Goal: Check status: Check status

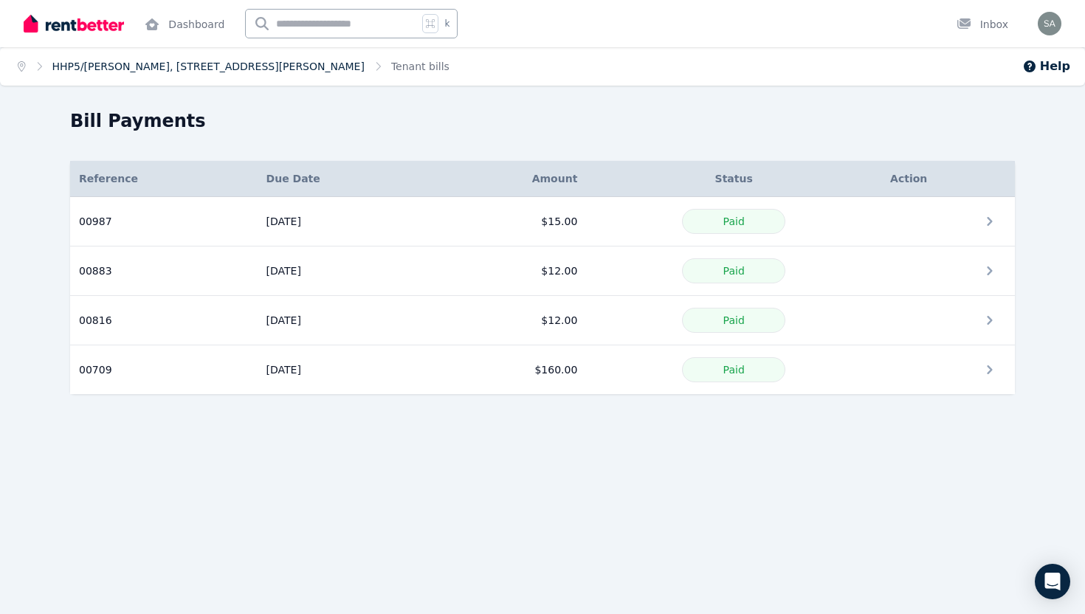
click at [151, 67] on link "HHP5/[PERSON_NAME], [STREET_ADDRESS][PERSON_NAME]" at bounding box center [208, 67] width 312 height 12
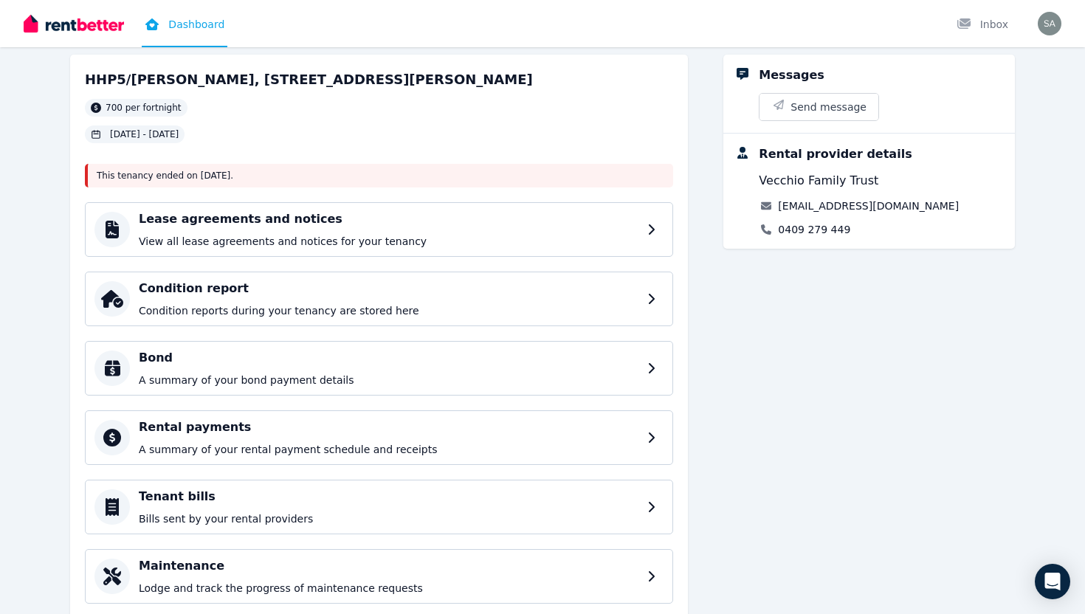
scroll to position [118, 0]
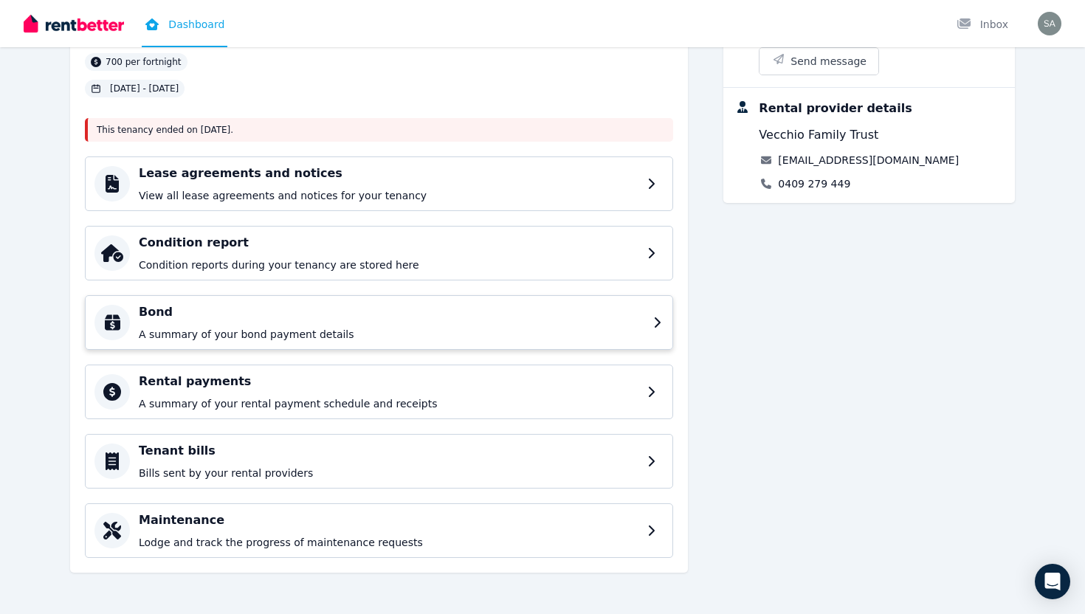
click at [600, 320] on h4 "Bond" at bounding box center [392, 312] width 506 height 18
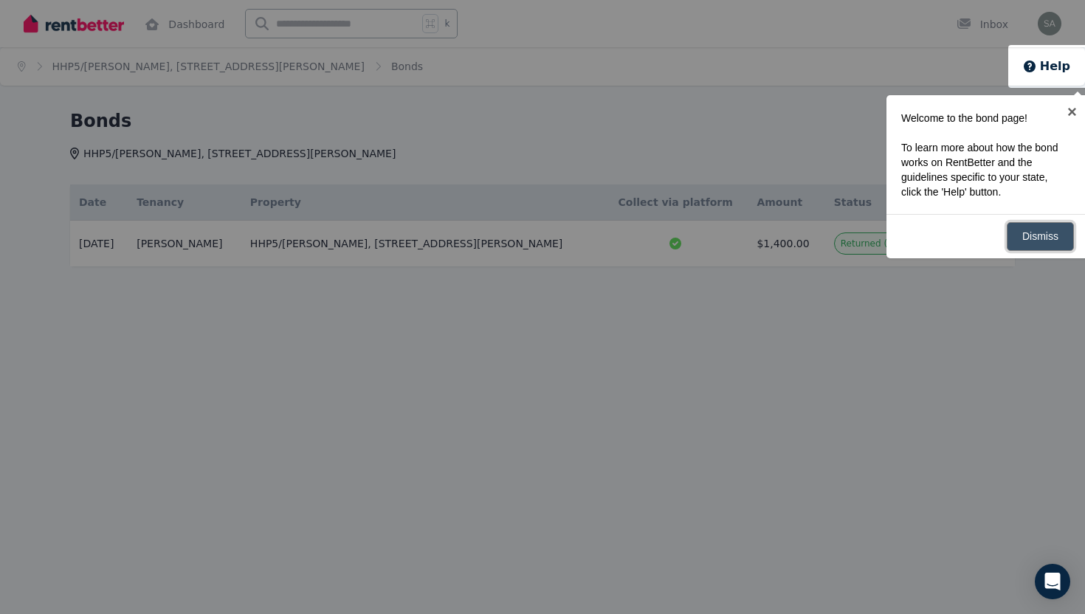
click at [1019, 232] on link "Dismiss" at bounding box center [1040, 236] width 67 height 29
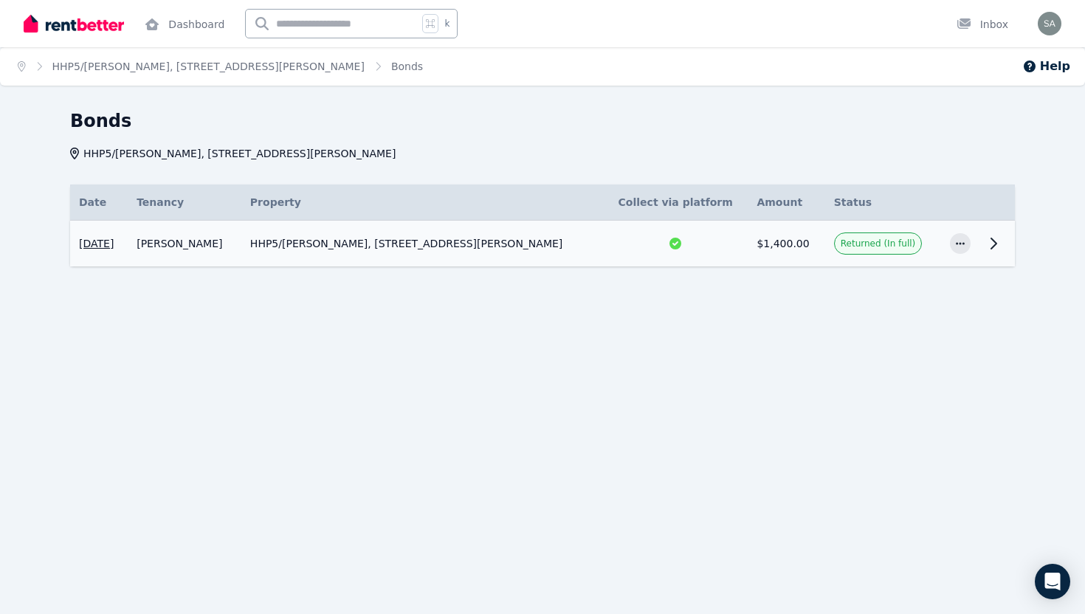
click at [991, 249] on icon at bounding box center [993, 243] width 5 height 10
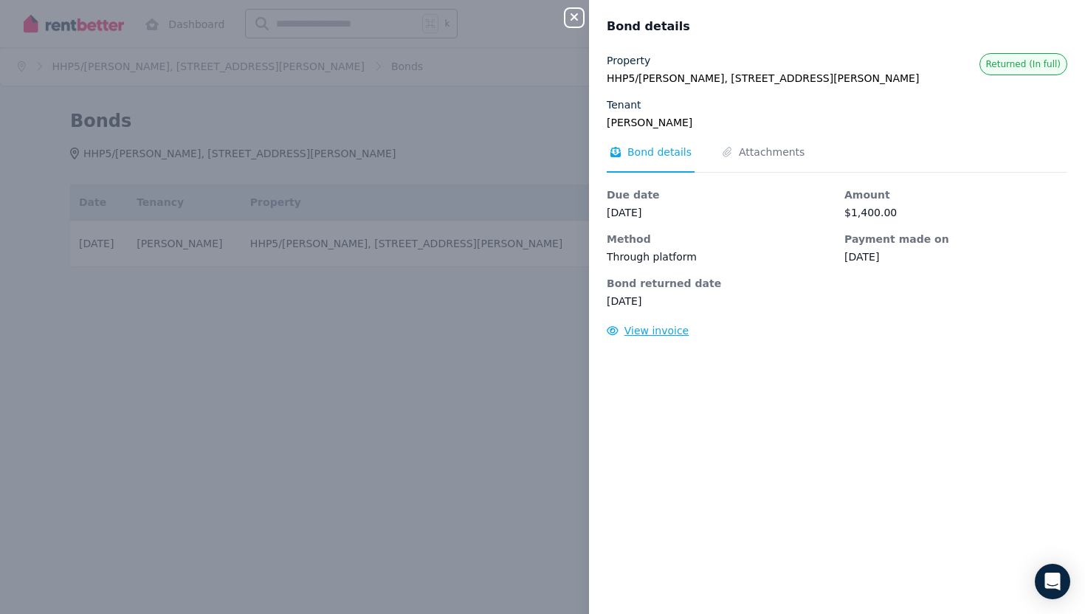
click at [647, 334] on span "View invoice" at bounding box center [656, 331] width 65 height 12
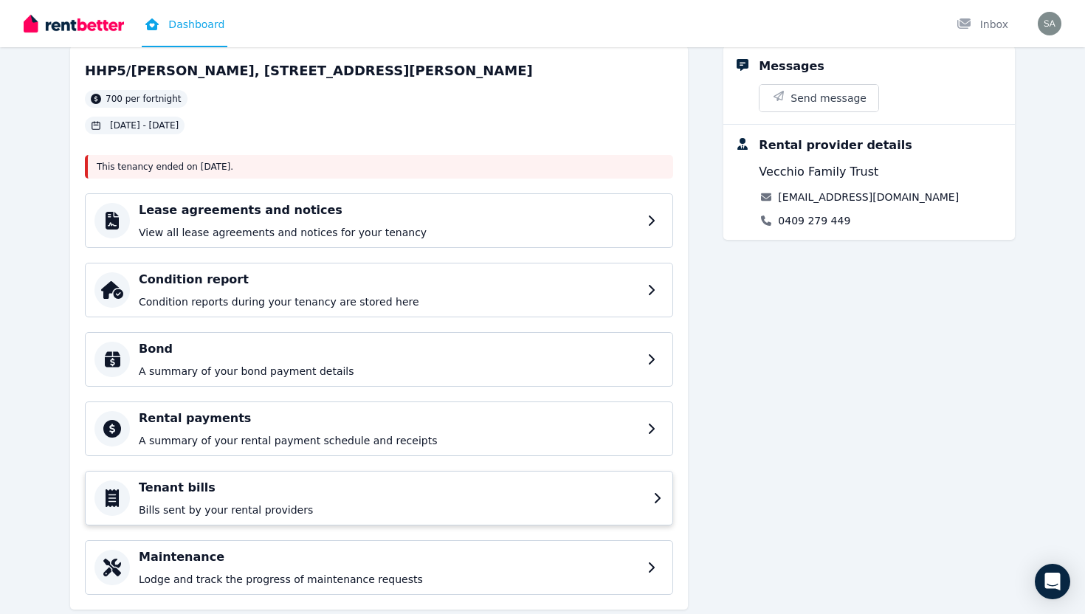
scroll to position [78, 0]
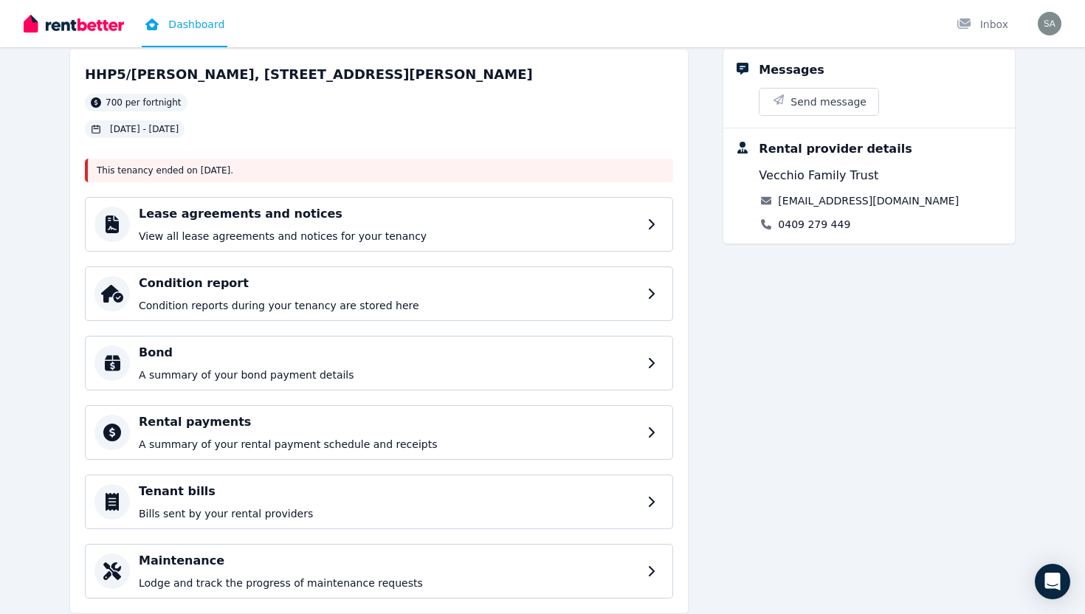
click at [495, 332] on div "Lease agreements and notices View all lease agreements and notices for your ten…" at bounding box center [379, 398] width 588 height 402
click at [484, 353] on h4 "Bond" at bounding box center [392, 353] width 506 height 18
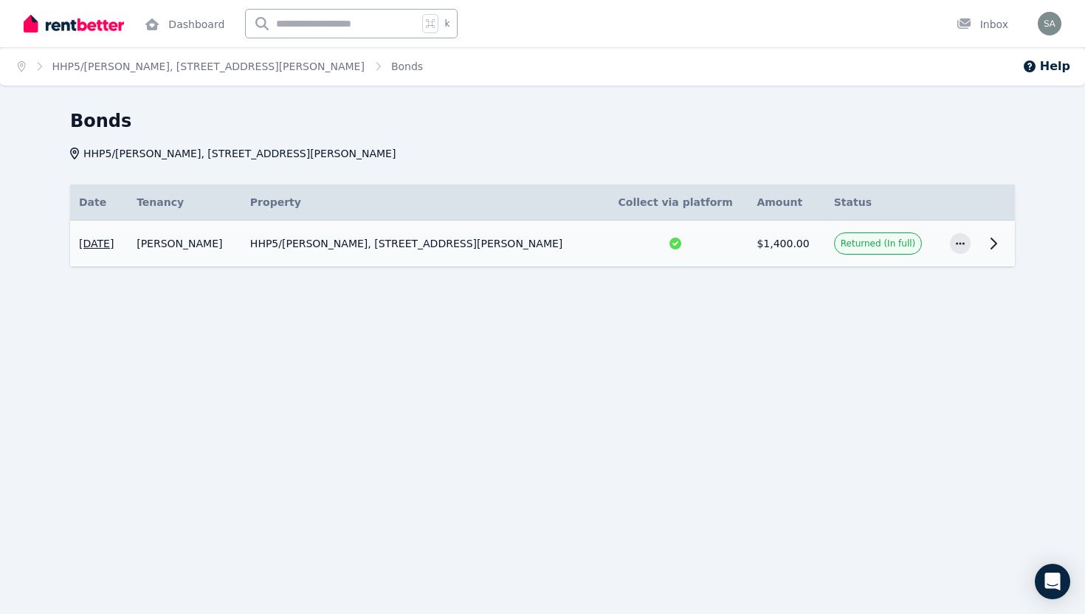
click at [668, 238] on icon at bounding box center [675, 243] width 15 height 15
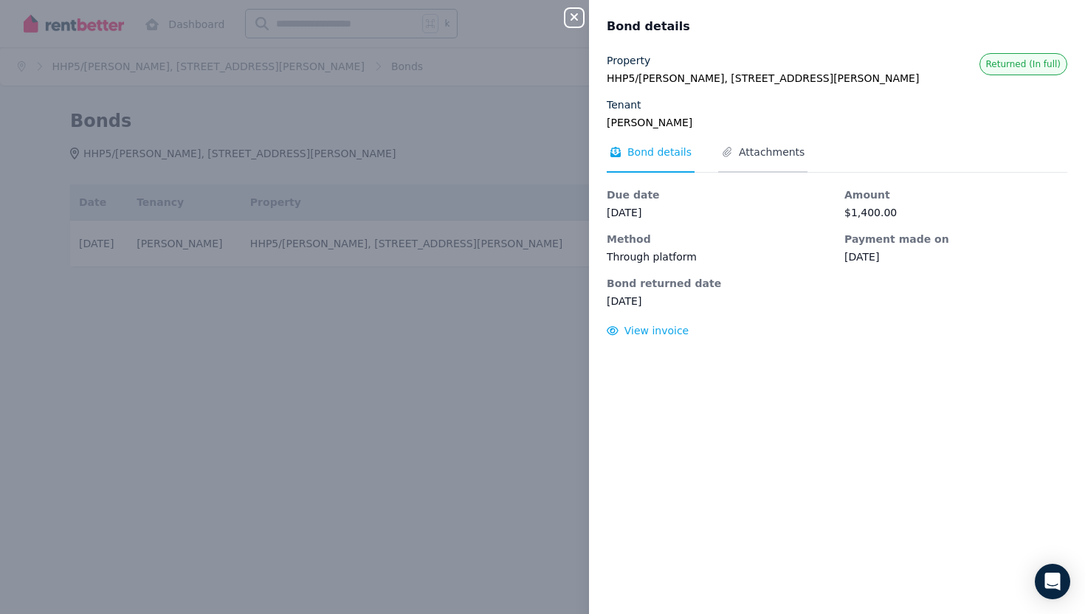
click at [765, 153] on span "Attachments" at bounding box center [772, 152] width 66 height 15
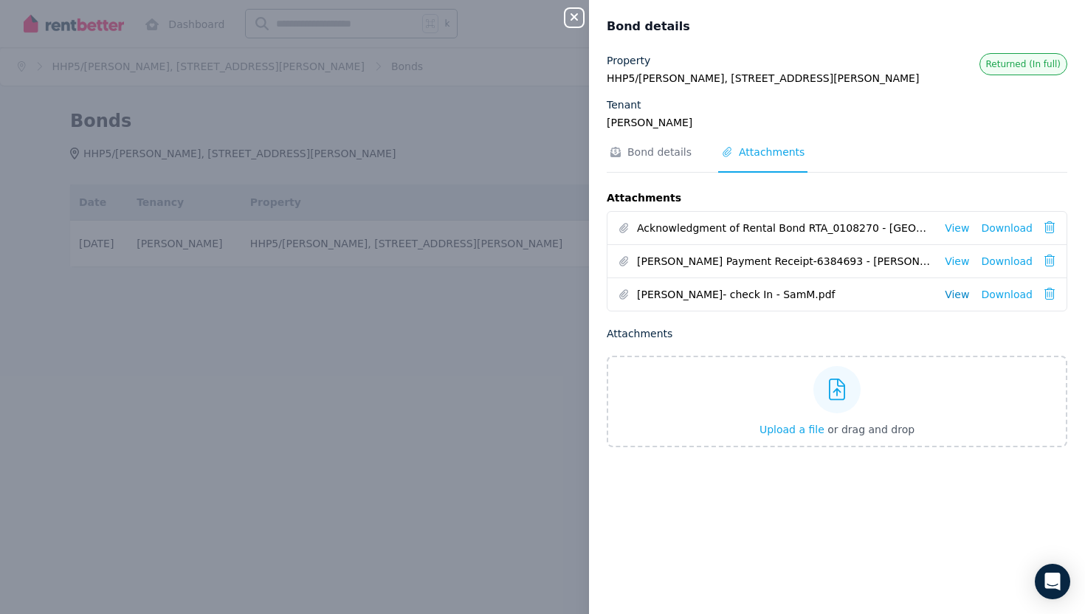
click at [957, 290] on link "View" at bounding box center [957, 294] width 24 height 15
click at [956, 258] on link "View" at bounding box center [957, 261] width 24 height 15
click at [537, 280] on div "Close panel Bond details Property HHP5/[PERSON_NAME], [STREET_ADDRESS][PERSON_N…" at bounding box center [542, 307] width 1085 height 614
